Goal: Information Seeking & Learning: Learn about a topic

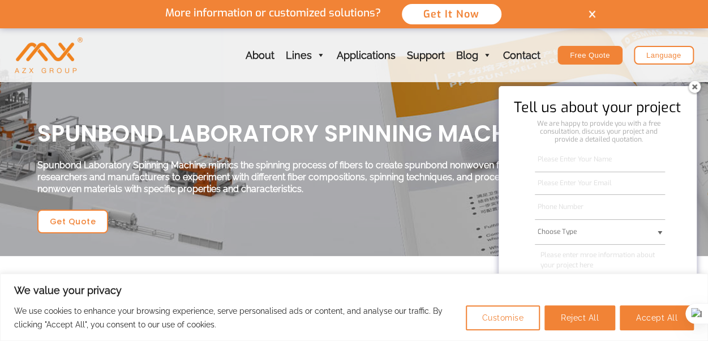
click at [699, 87] on img at bounding box center [695, 87] width 18 height 18
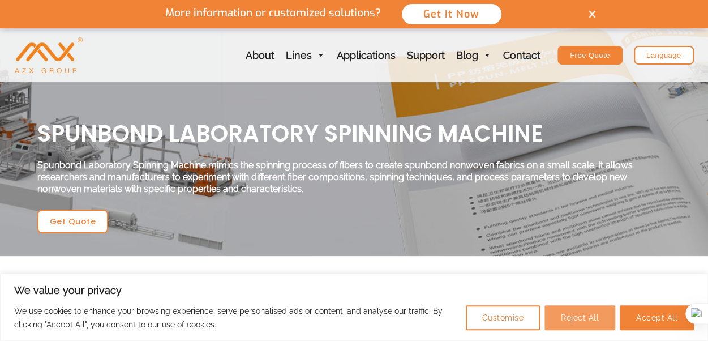
click at [580, 321] on button "Reject All" at bounding box center [580, 317] width 71 height 25
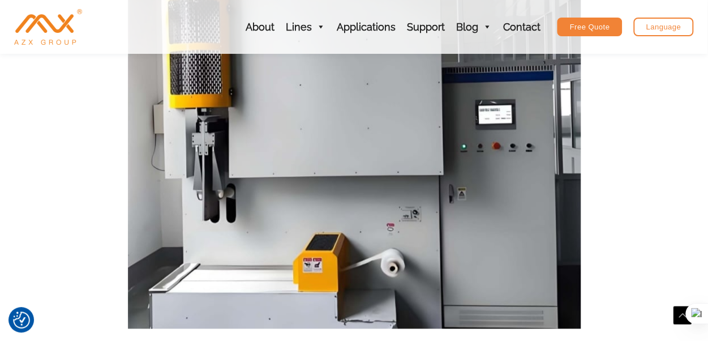
scroll to position [409, 0]
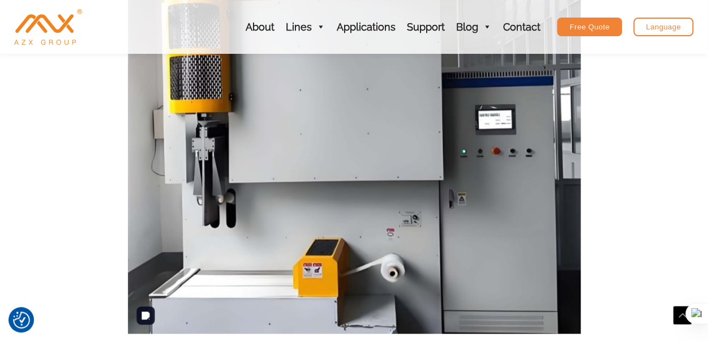
click at [426, 131] on img at bounding box center [354, 107] width 453 height 453
click at [378, 152] on img at bounding box center [354, 107] width 453 height 453
click at [327, 228] on img at bounding box center [354, 107] width 453 height 453
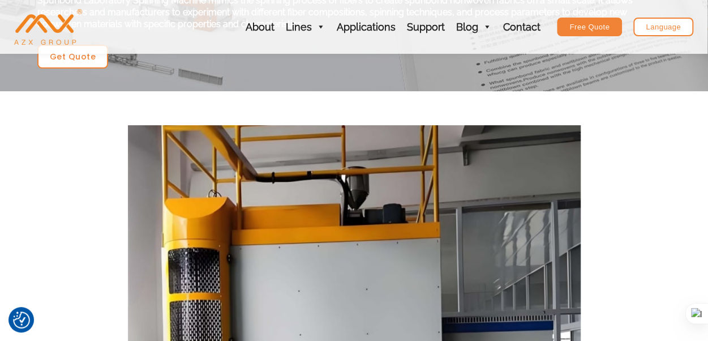
scroll to position [183, 0]
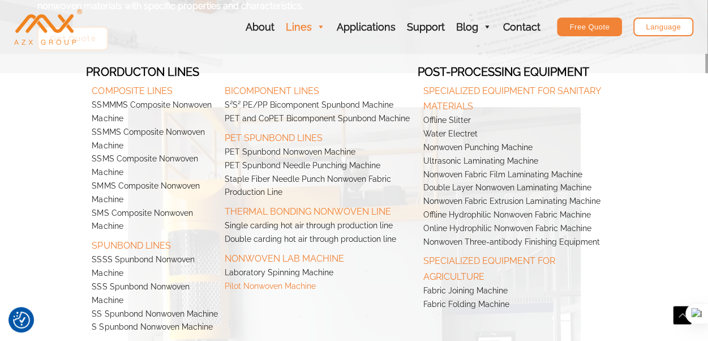
click at [248, 289] on link "Pilot Nonwoven Machine" at bounding box center [318, 287] width 199 height 14
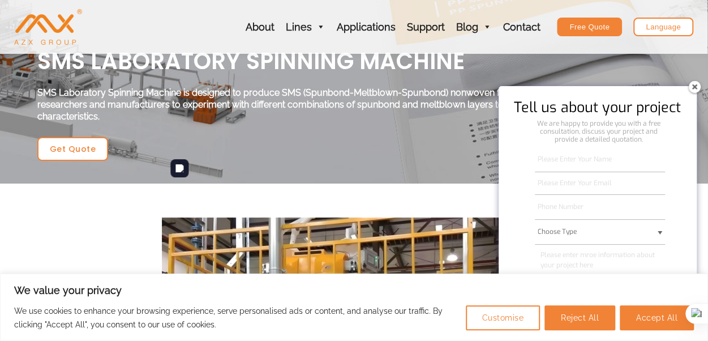
scroll to position [170, 0]
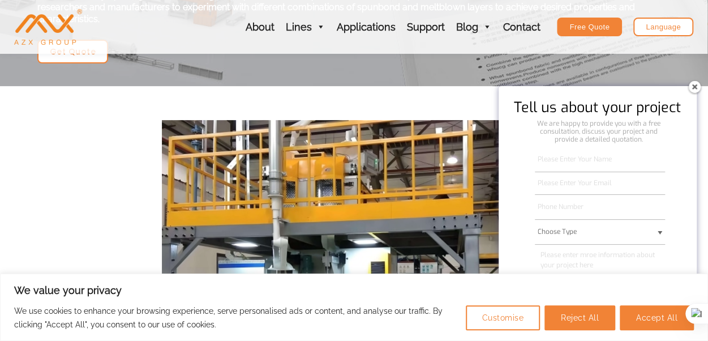
click at [692, 85] on img at bounding box center [695, 87] width 18 height 18
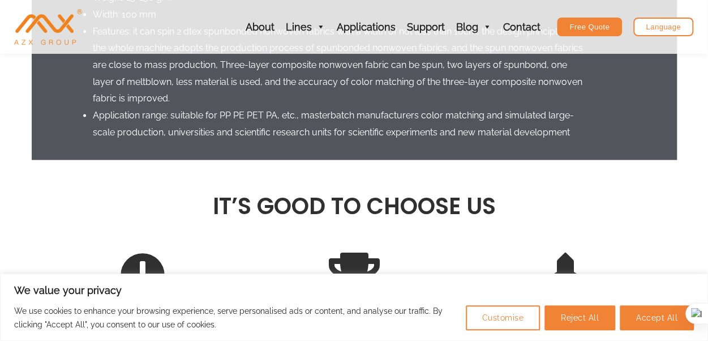
scroll to position [736, 0]
